Goal: Task Accomplishment & Management: Complete application form

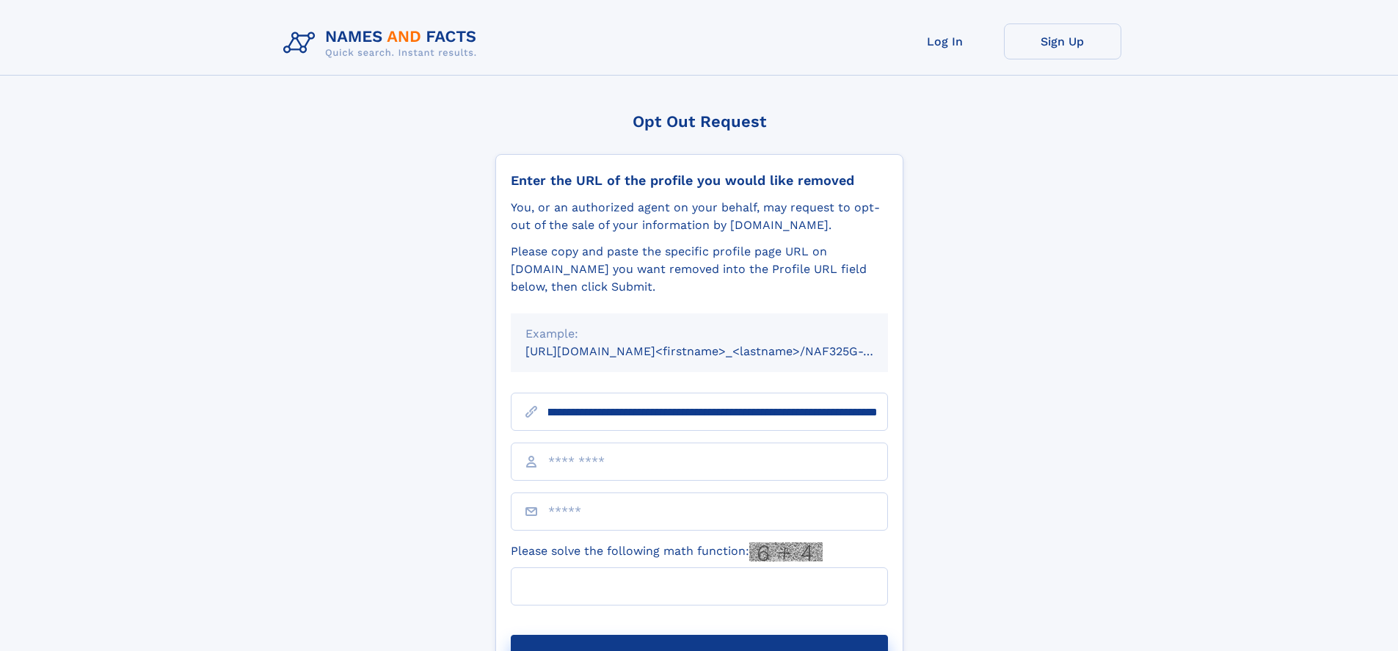
scroll to position [0, 154]
type input "**********"
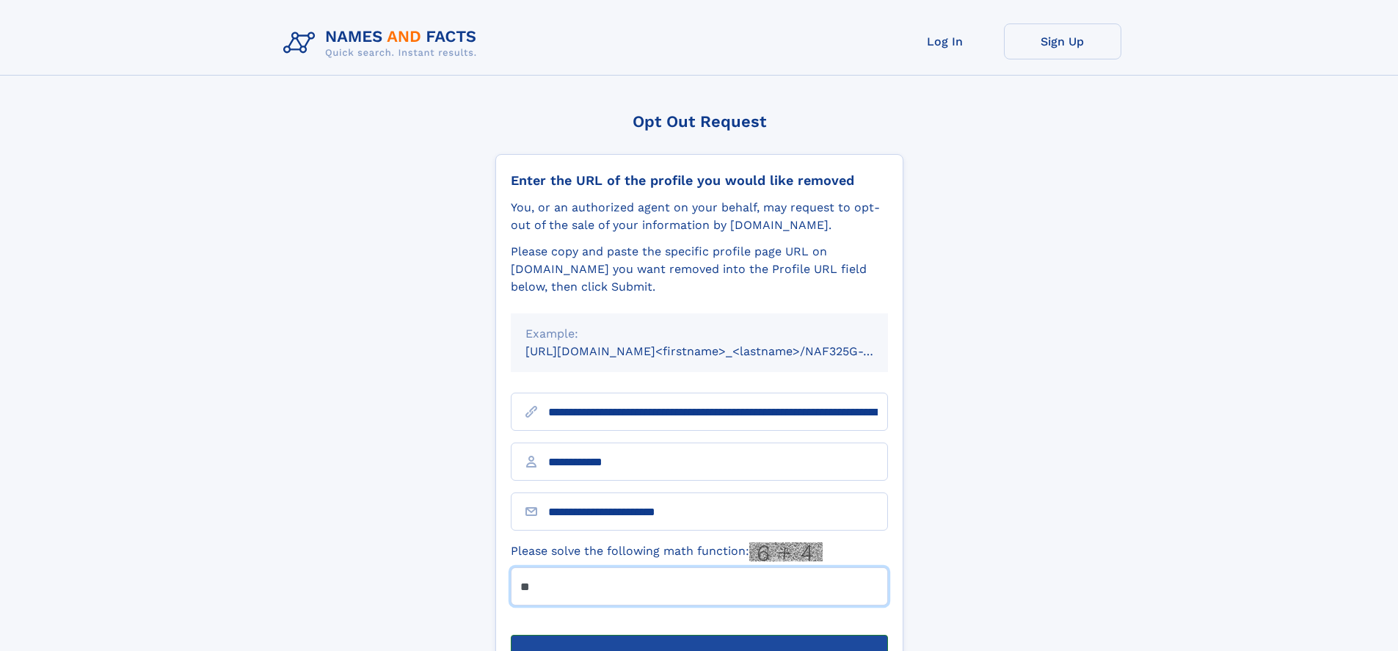
type input "**"
click at [698, 635] on button "Submit Opt Out Request" at bounding box center [699, 658] width 377 height 47
